Goal: Navigation & Orientation: Find specific page/section

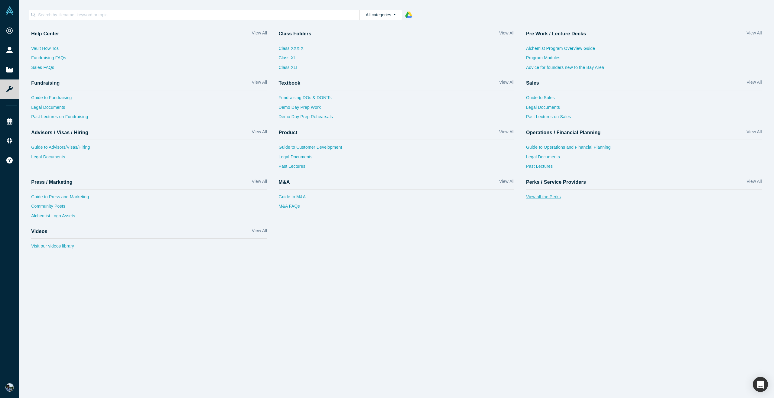
click at [535, 200] on link "View all the Perks" at bounding box center [644, 199] width 236 height 10
